Goal: Task Accomplishment & Management: Use online tool/utility

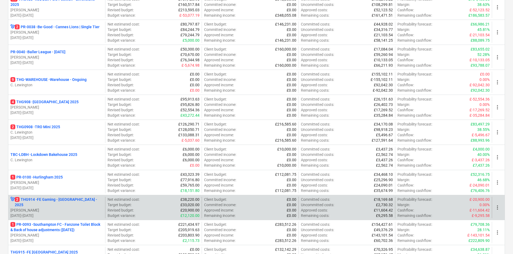
scroll to position [253, 0]
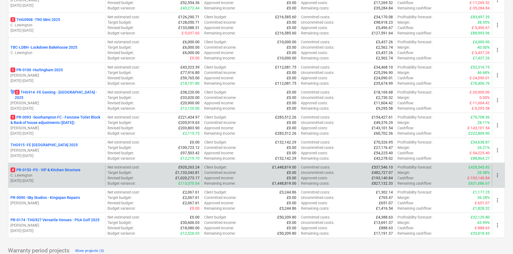
click at [68, 181] on p "[DATE] - [DATE]" at bounding box center [56, 180] width 93 height 5
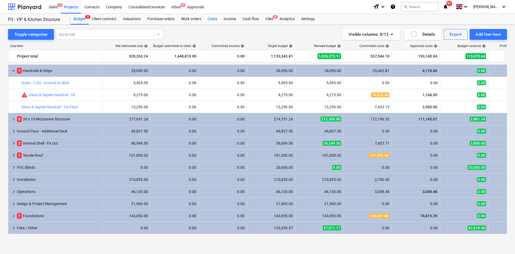
click at [211, 20] on div "Costs" at bounding box center [212, 19] width 16 height 11
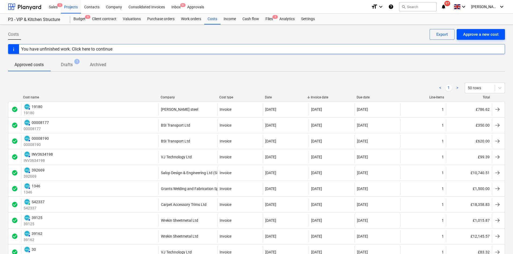
click at [480, 39] on div "Costs Approve a new cost Export" at bounding box center [256, 36] width 497 height 15
click at [479, 36] on div "Approve a new cost" at bounding box center [480, 34] width 35 height 7
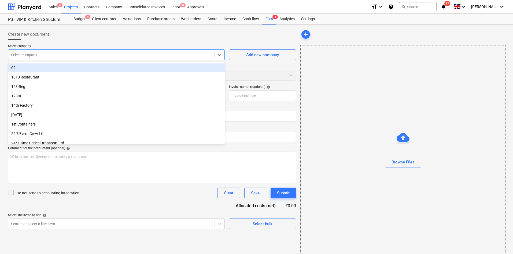
click at [68, 53] on div at bounding box center [111, 54] width 201 height 5
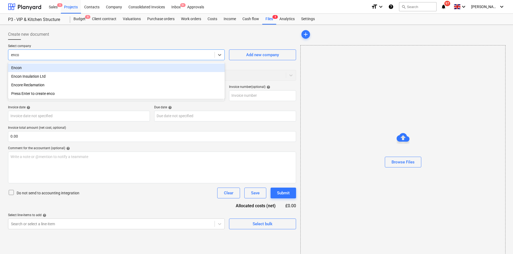
type input "encon"
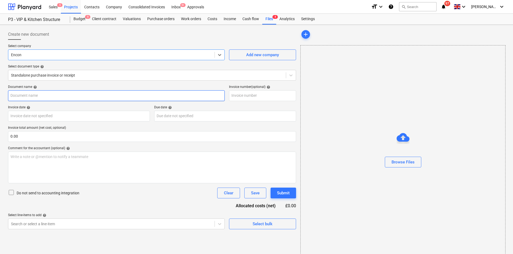
click at [89, 96] on input "text" at bounding box center [116, 95] width 217 height 11
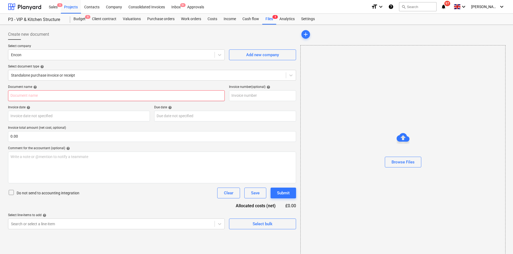
type input "20250814085426983.pdf"
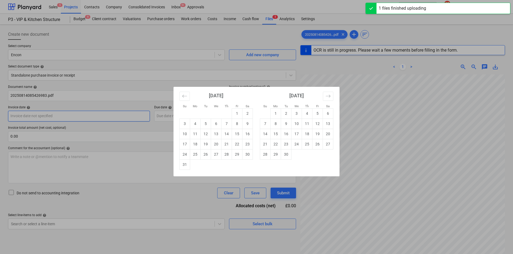
click at [85, 114] on body "Sales 5 Projects Contacts Company Consolidated Invoices Inbox 9+ Approvals form…" at bounding box center [256, 127] width 513 height 254
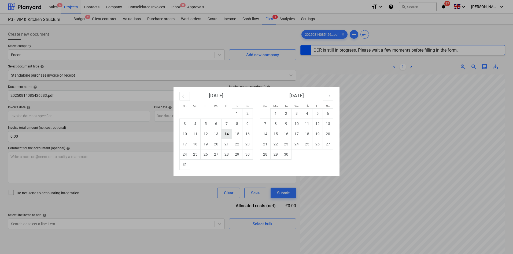
click at [227, 134] on td "14" at bounding box center [227, 134] width 10 height 10
type input "[DATE]"
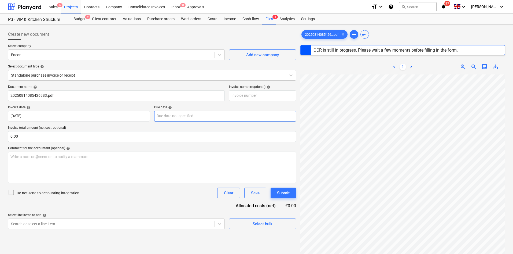
click at [174, 114] on body "Sales 5 Projects Contacts Company Consolidated Invoices Inbox 9+ Approvals form…" at bounding box center [256, 127] width 513 height 254
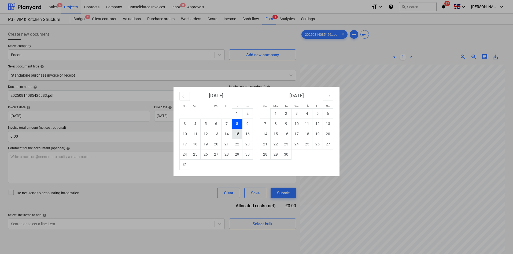
click at [233, 133] on td "15" at bounding box center [237, 134] width 10 height 10
type input "[DATE]"
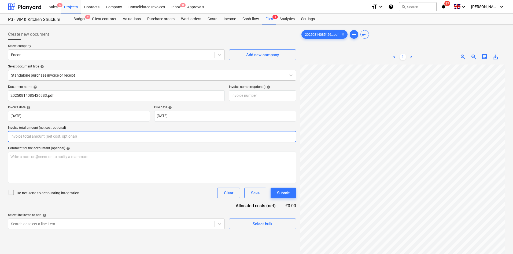
click at [88, 135] on input "text" at bounding box center [152, 136] width 288 height 11
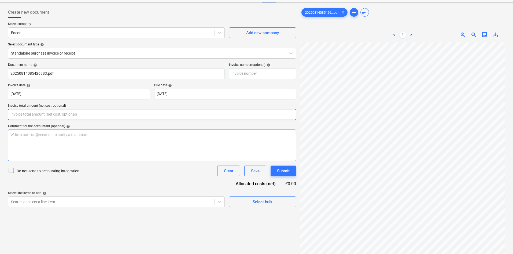
scroll to position [54, 0]
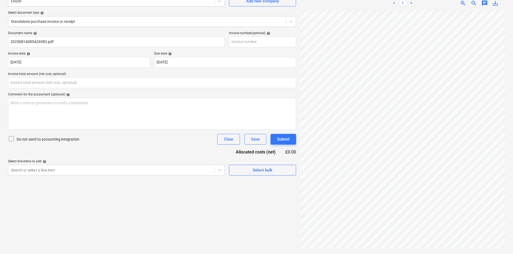
type input "0.00"
click at [439, 245] on div "20250814085426...pdf clear add sort < 1 > zoom_in zoom_out chat 0 save_alt" at bounding box center [402, 112] width 209 height 278
drag, startPoint x: 414, startPoint y: 249, endPoint x: 455, endPoint y: 251, distance: 41.9
click at [455, 251] on div "Create new document Select company Encon Add new company Select document type h…" at bounding box center [256, 112] width 513 height 283
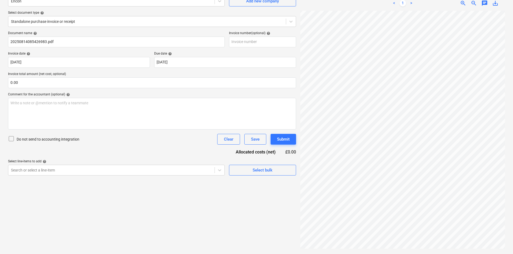
scroll to position [159, 77]
click at [53, 83] on input "text" at bounding box center [152, 82] width 288 height 11
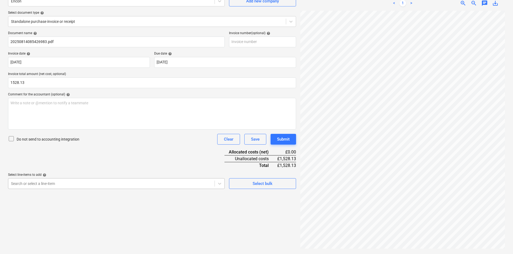
type input "1,528.13"
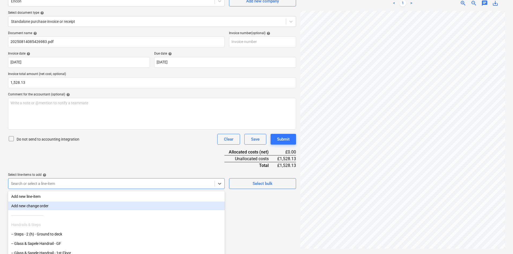
scroll to position [72, 0]
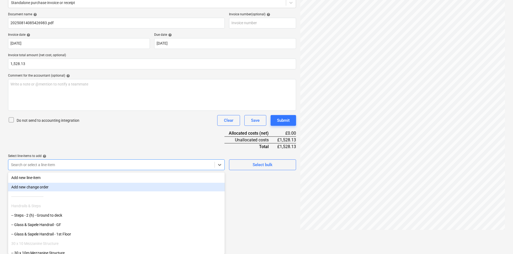
click at [85, 181] on body "Sales 5 Projects Contacts Company Consolidated Invoices Inbox 9+ Approvals form…" at bounding box center [256, 55] width 513 height 254
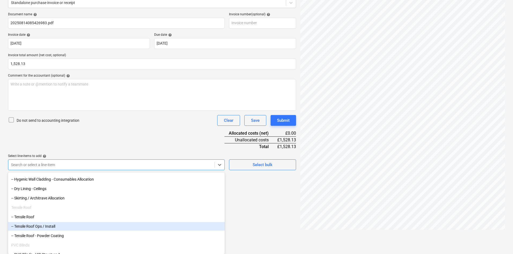
scroll to position [295, 0]
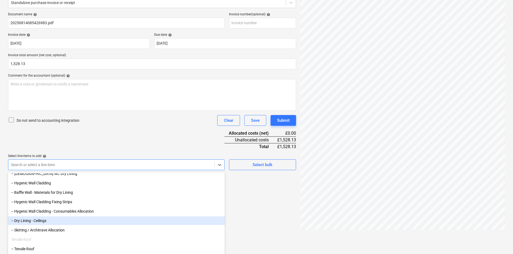
click at [49, 222] on div "-- Dry Lining - Ceilings" at bounding box center [116, 220] width 217 height 9
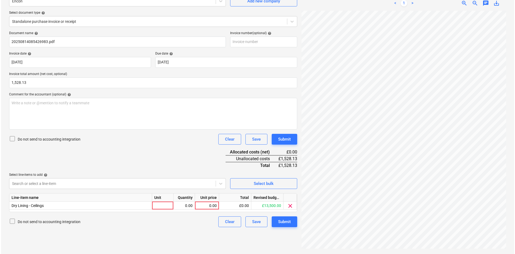
scroll to position [54, 0]
click at [108, 131] on div "Document name help 20250814085426983.pdf Invoice number (optional) help Invoice…" at bounding box center [152, 129] width 288 height 196
click at [158, 207] on div at bounding box center [161, 205] width 21 height 8
type input "Package"
type input "1528.13"
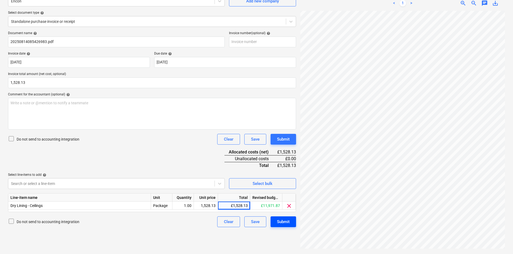
click at [285, 222] on div "Submit" at bounding box center [283, 221] width 13 height 7
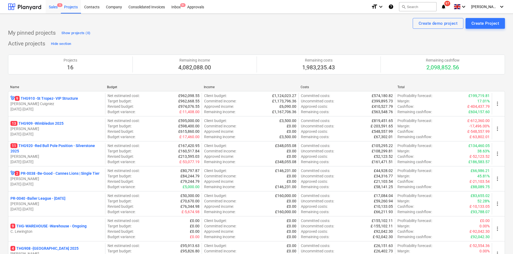
click at [57, 10] on div "Sales 5" at bounding box center [53, 7] width 15 height 14
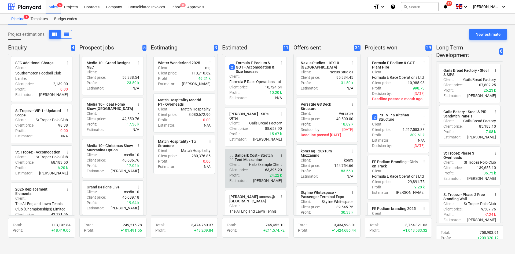
scroll to position [161, 0]
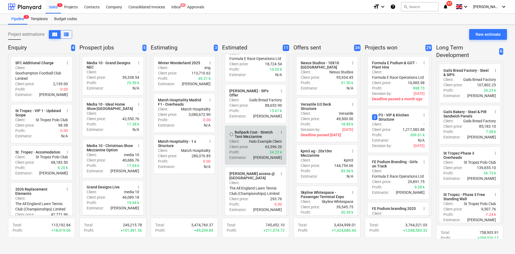
click at [265, 156] on p "Aidan Munro" at bounding box center [267, 157] width 29 height 5
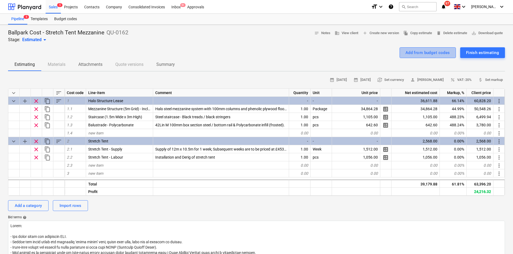
click at [422, 50] on div "Add from budget codes" at bounding box center [428, 52] width 45 height 7
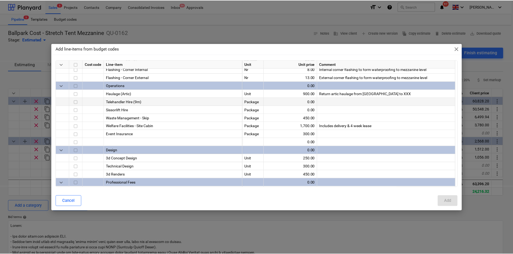
scroll to position [242, 0]
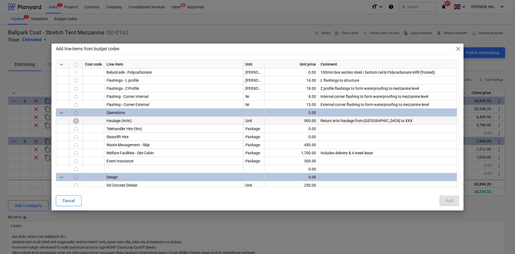
click at [75, 121] on input "checkbox" at bounding box center [76, 121] width 6 height 6
click at [442, 199] on button "Add" at bounding box center [450, 200] width 20 height 11
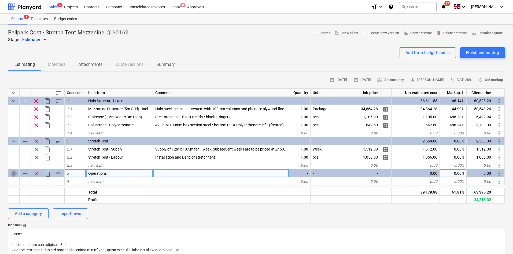
click at [13, 173] on span "keyboard_arrow_right" at bounding box center [13, 173] width 6 height 6
type textarea "x"
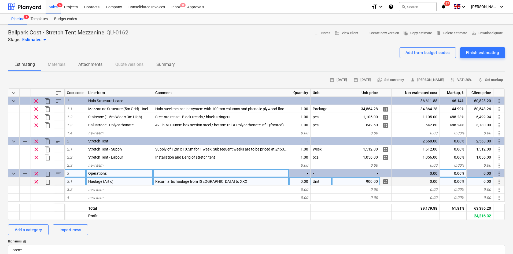
click at [300, 182] on div "0.00" at bounding box center [299, 181] width 21 height 8
type input "2"
type textarea "x"
click at [255, 183] on div "Return artic haulage from Shrewsbury to XXX" at bounding box center [221, 181] width 136 height 8
click at [238, 181] on input "Return artic haulage from Shrewsbury to XXX" at bounding box center [221, 181] width 136 height 8
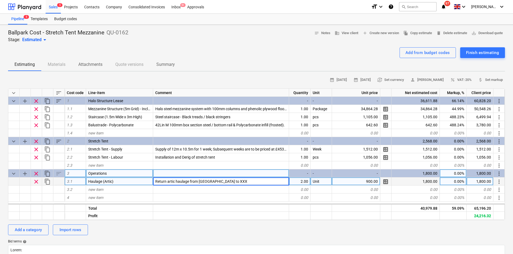
click at [464, 180] on div "0.00%" at bounding box center [453, 181] width 27 height 8
type input "30"
type textarea "x"
type input "30"
type textarea "x"
